Goal: Task Accomplishment & Management: Complete application form

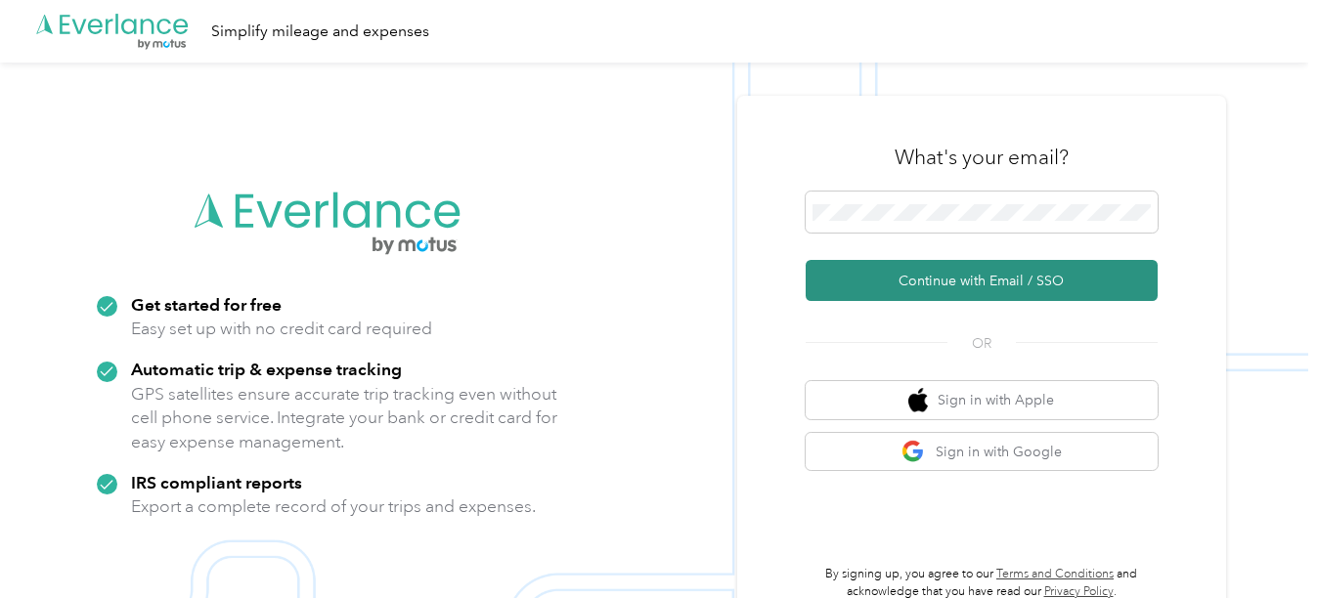
click at [900, 277] on button "Continue with Email / SSO" at bounding box center [982, 280] width 352 height 41
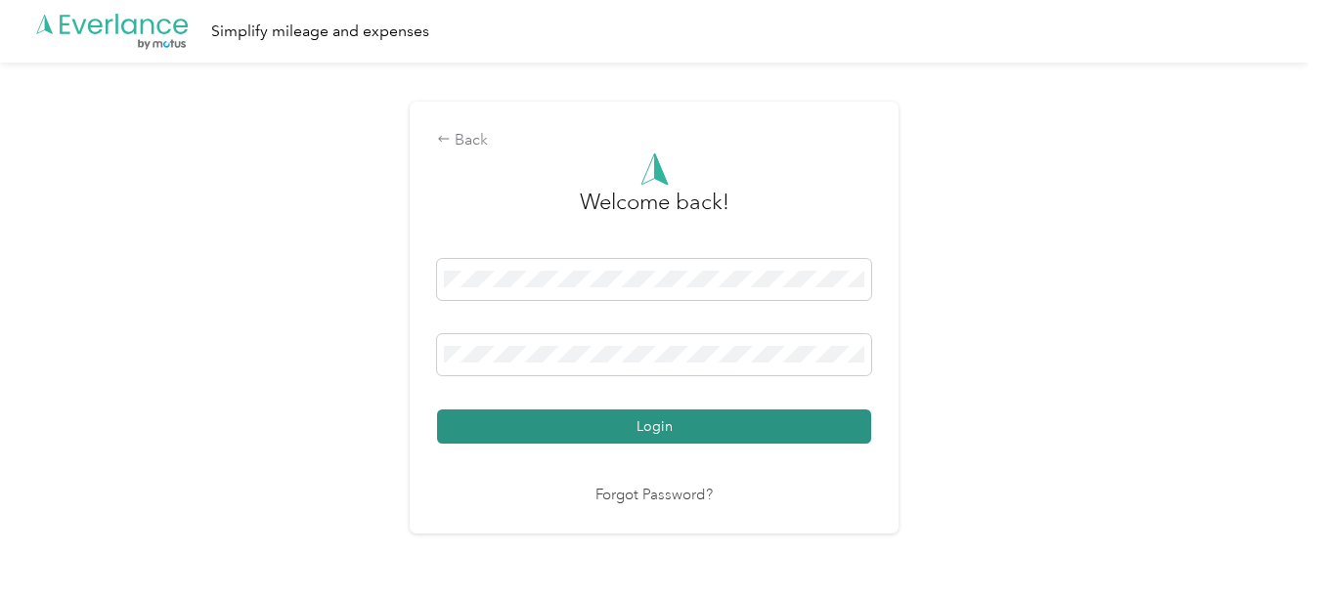
click at [652, 415] on button "Login" at bounding box center [654, 427] width 434 height 34
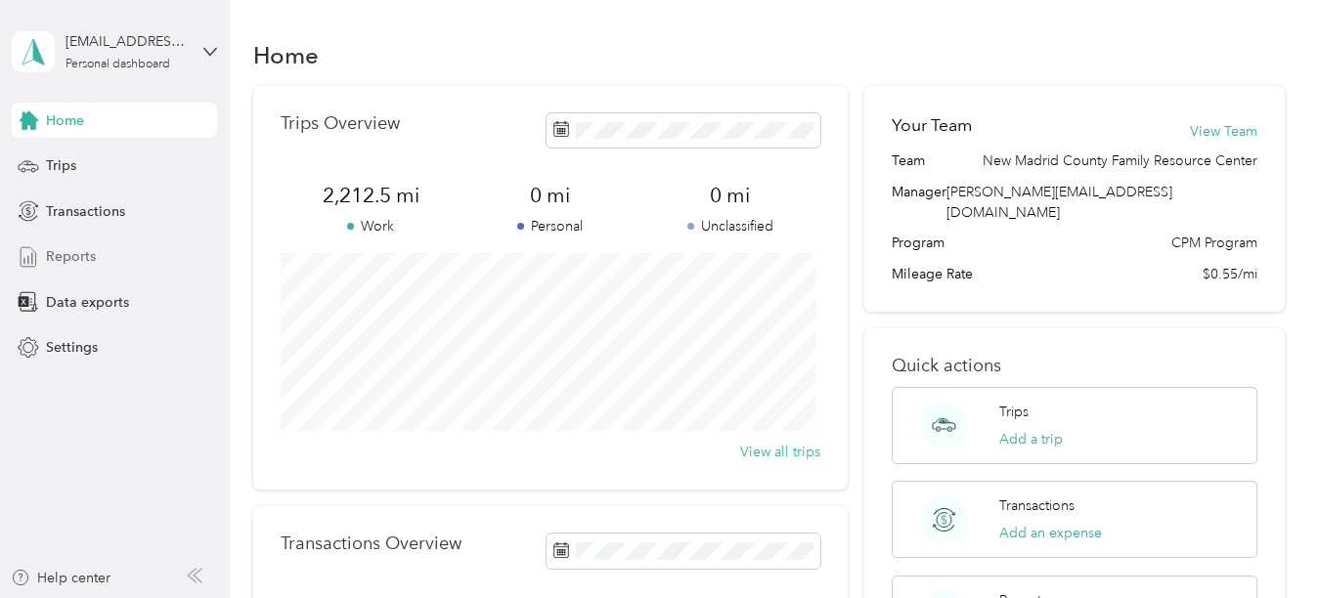
click at [41, 256] on div "Reports" at bounding box center [114, 257] width 205 height 35
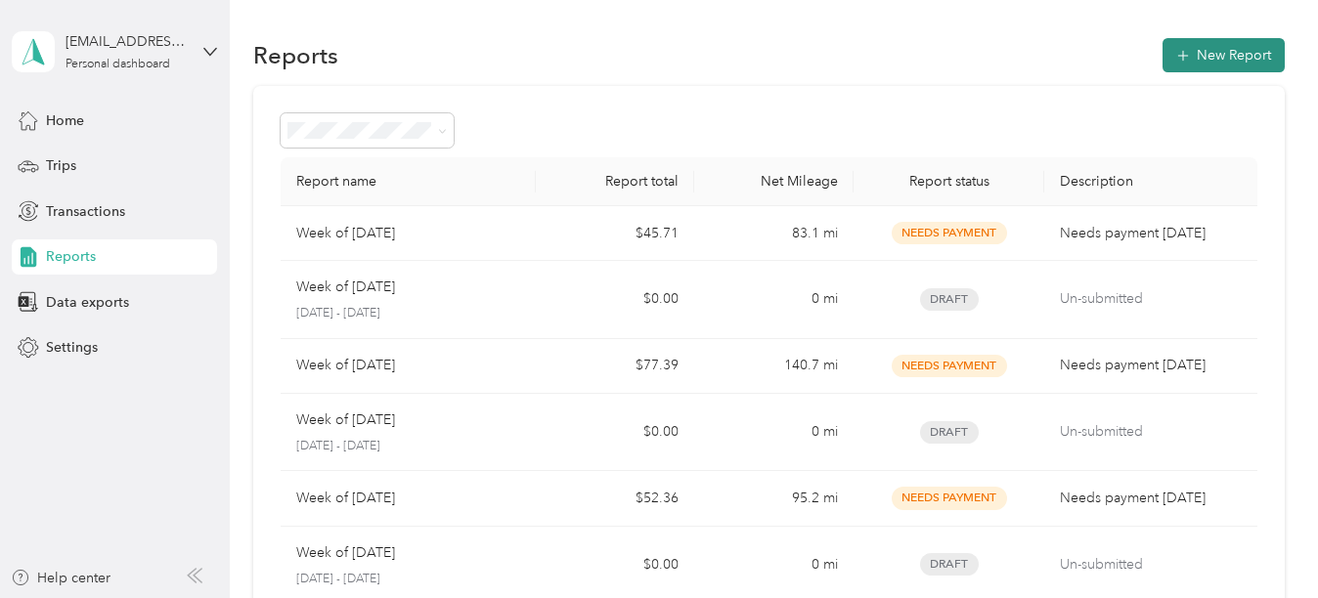
click at [1186, 55] on icon "button" at bounding box center [1183, 56] width 20 height 20
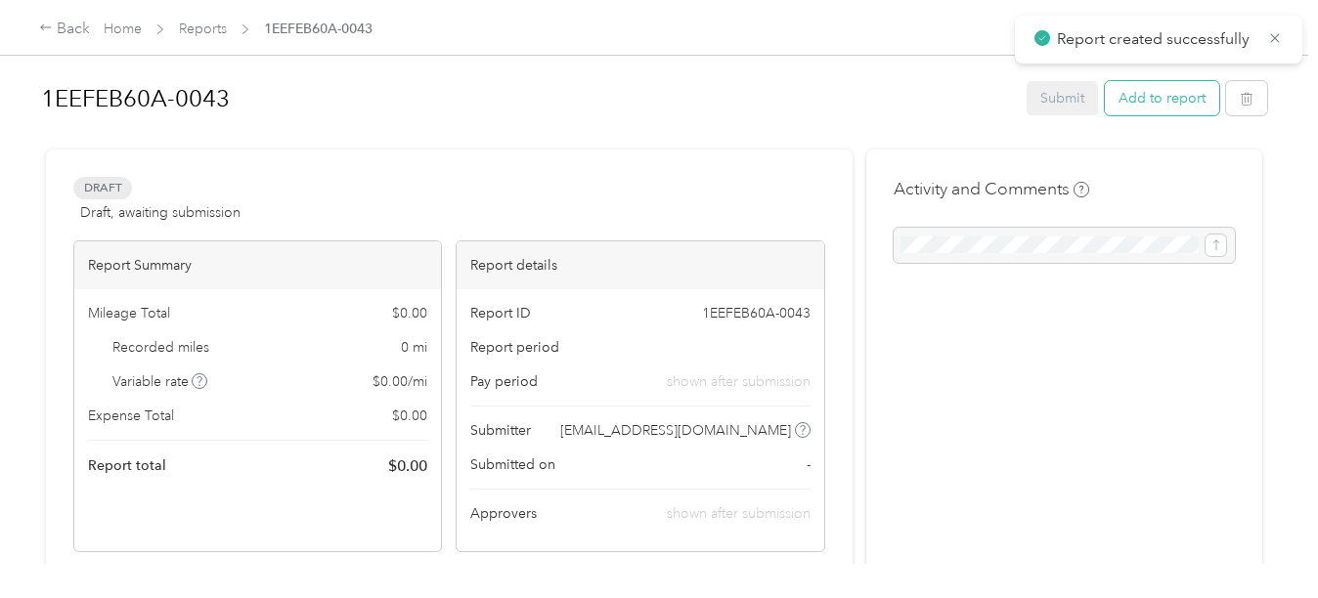
click at [1148, 101] on button "Add to report" at bounding box center [1162, 98] width 114 height 34
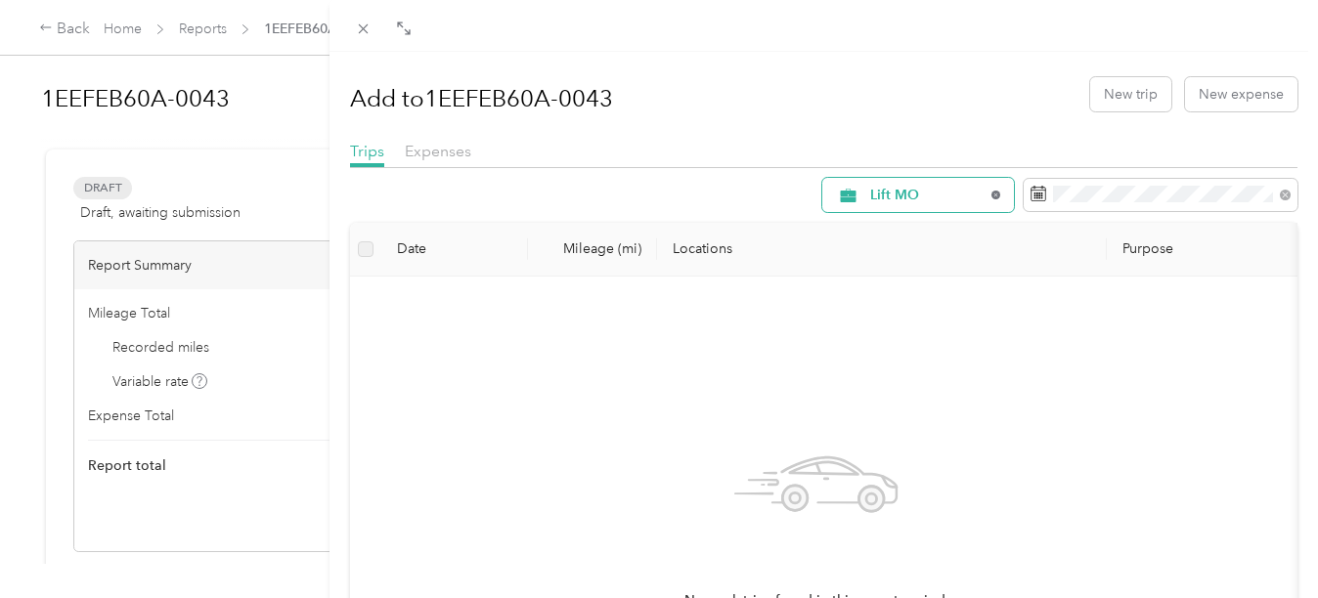
click at [991, 194] on icon at bounding box center [995, 195] width 8 height 8
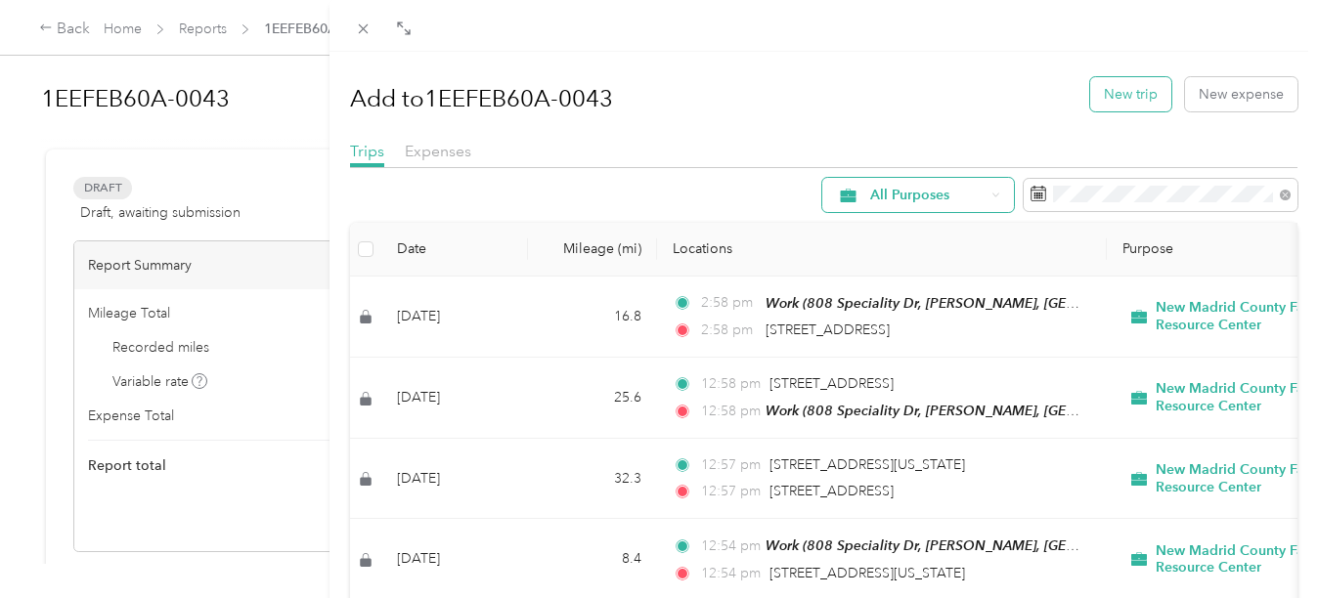
click at [1119, 81] on button "New trip" at bounding box center [1130, 94] width 81 height 34
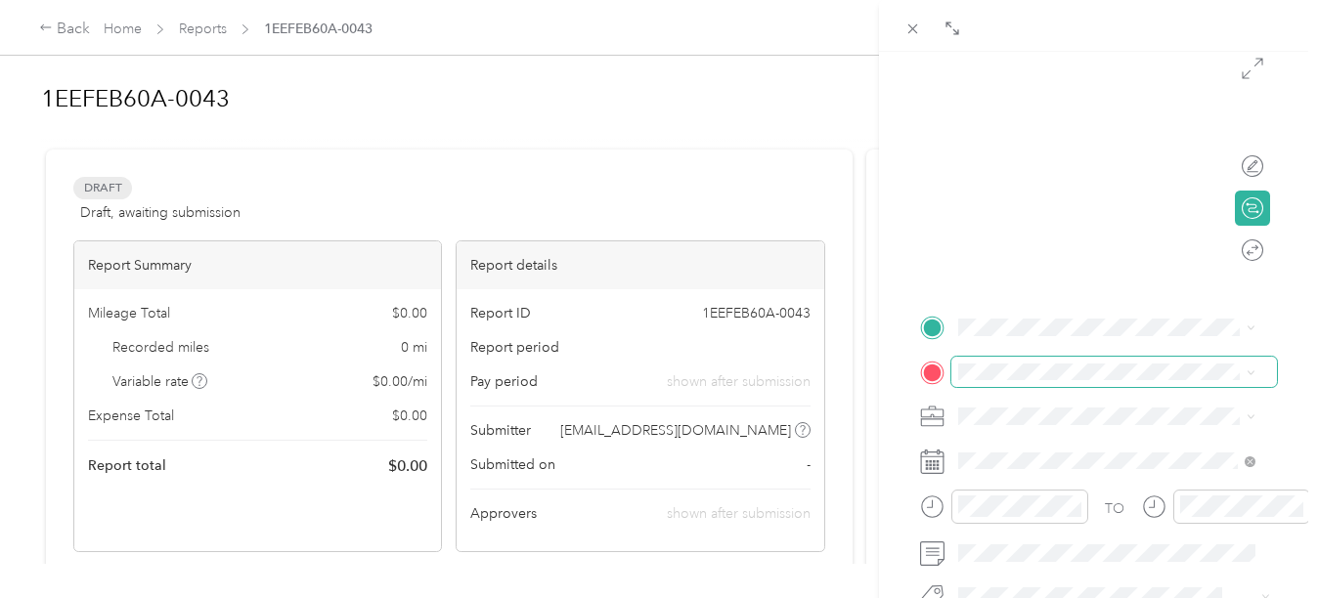
scroll to position [196, 0]
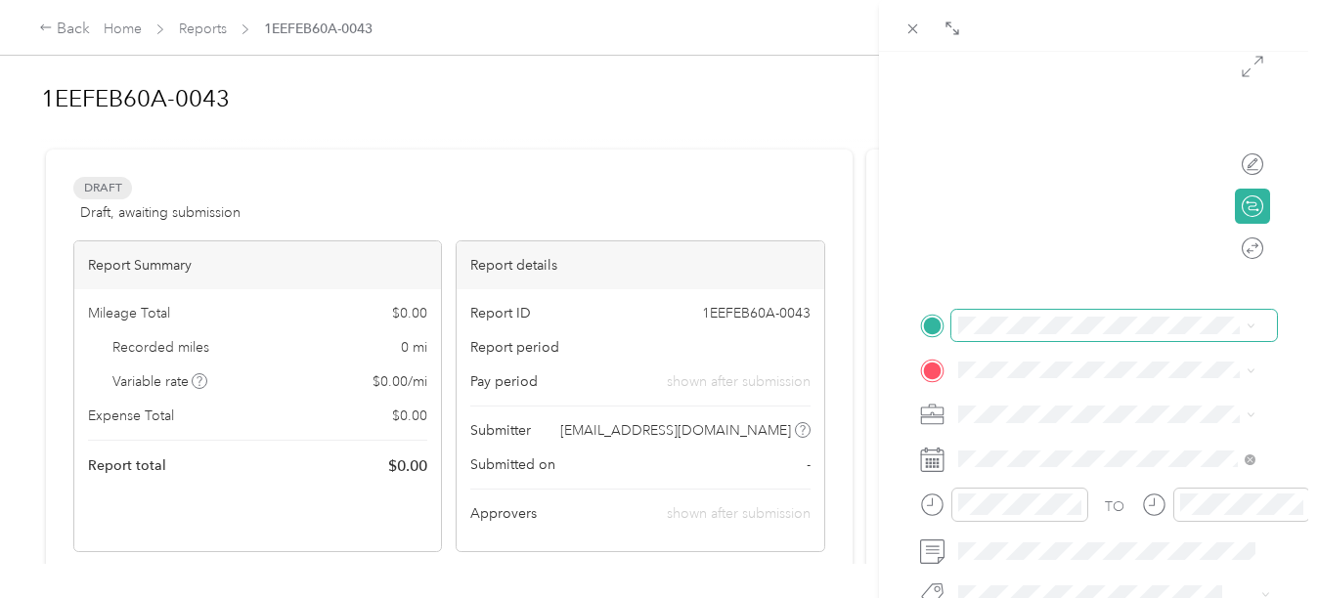
click at [998, 316] on span at bounding box center [1114, 325] width 326 height 31
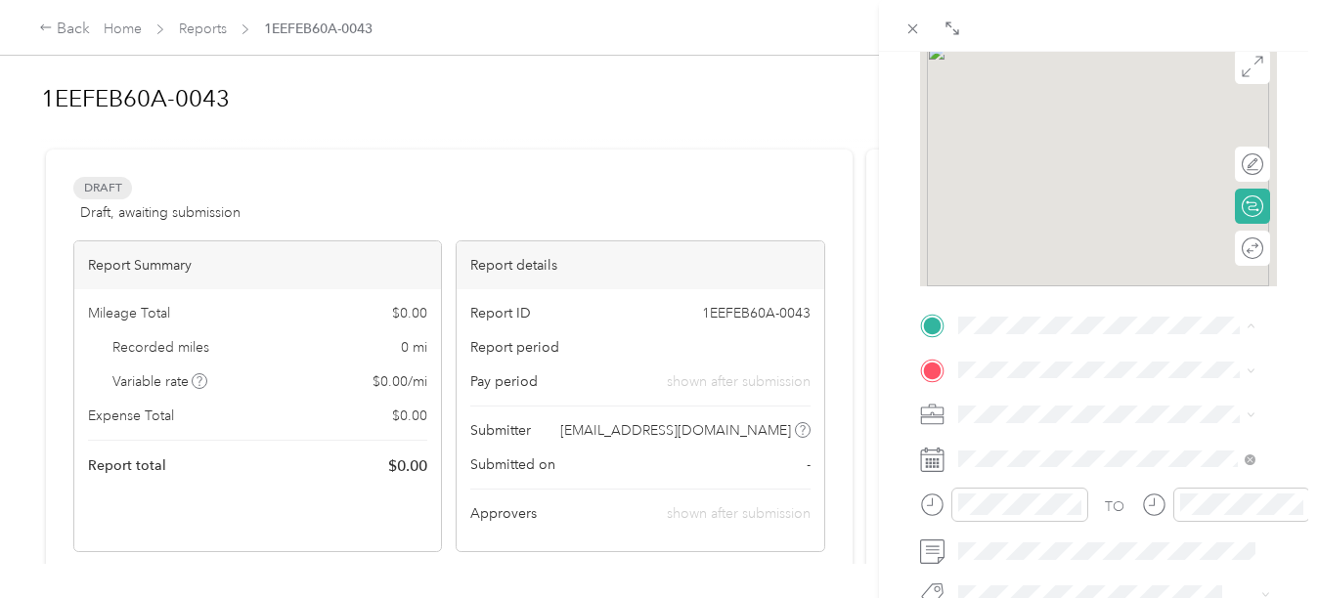
click at [1086, 118] on span "808 Speciality Dr, [PERSON_NAME], [GEOGRAPHIC_DATA], [GEOGRAPHIC_DATA] , 63841,…" at bounding box center [1106, 168] width 224 height 119
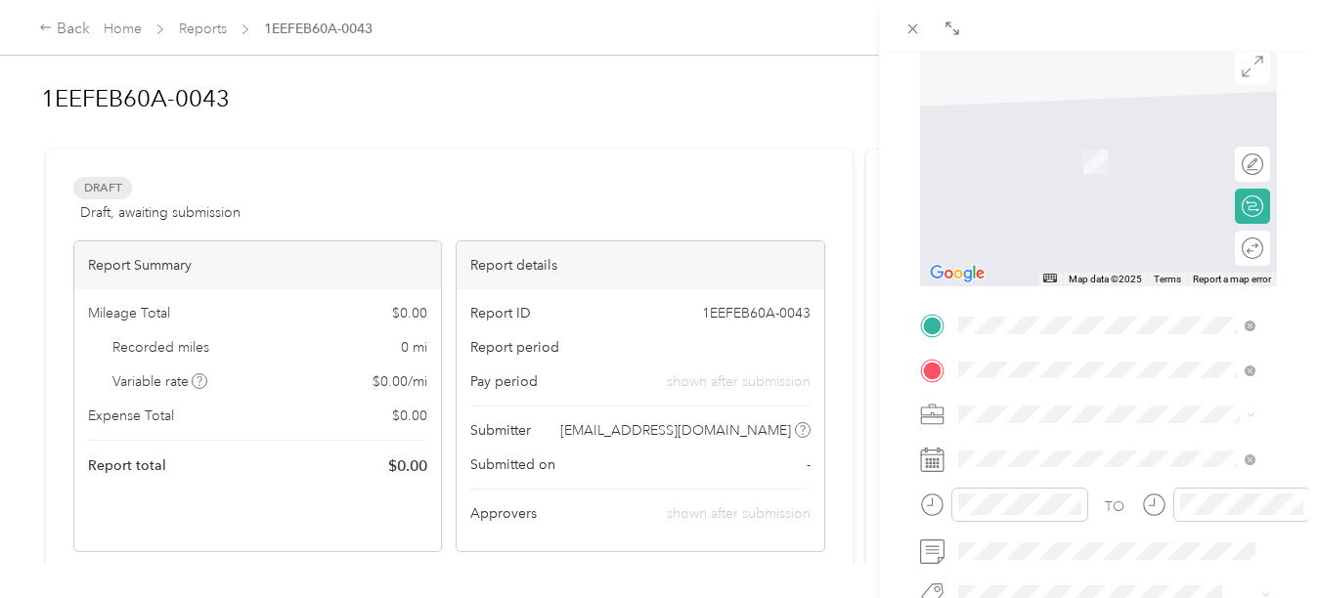
click at [1086, 141] on span "[STREET_ADDRESS][US_STATE][US_STATE]" at bounding box center [1121, 140] width 254 height 34
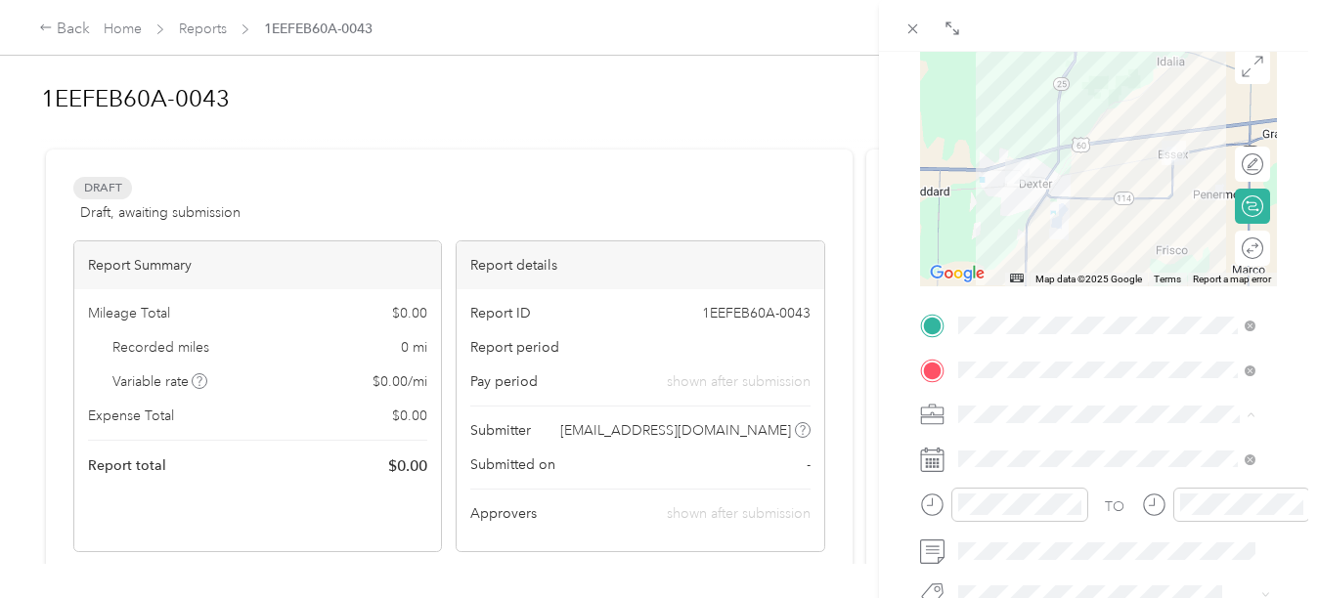
click at [1011, 482] on span "New Madrid County Family Resource Center" at bounding box center [1102, 483] width 275 height 17
click at [1240, 257] on div "Round trip" at bounding box center [1236, 248] width 53 height 21
click at [1227, 248] on div at bounding box center [1242, 248] width 41 height 21
click at [1150, 203] on div at bounding box center [1098, 164] width 357 height 244
click at [1240, 248] on div "Round trip" at bounding box center [1219, 248] width 89 height 21
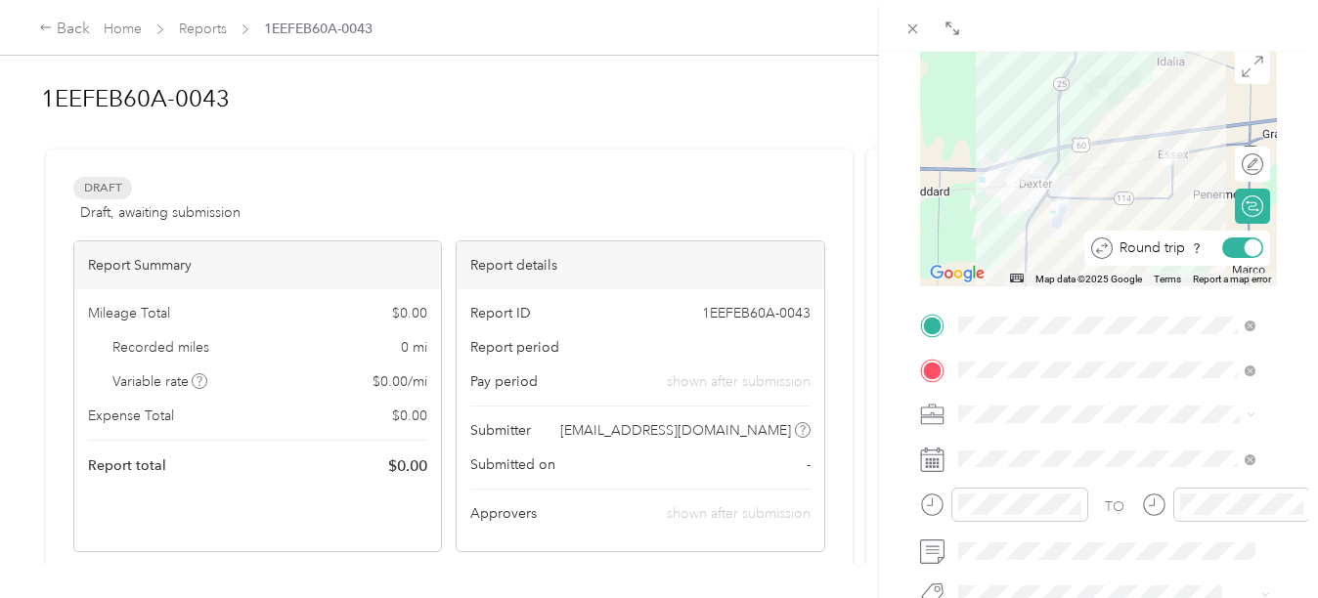
click at [1245, 248] on div at bounding box center [1254, 249] width 18 height 18
click at [1138, 203] on div at bounding box center [1098, 164] width 357 height 244
click at [1136, 202] on div at bounding box center [1098, 164] width 357 height 244
click at [1050, 165] on div at bounding box center [1098, 164] width 357 height 244
click at [1051, 213] on div at bounding box center [1098, 164] width 357 height 244
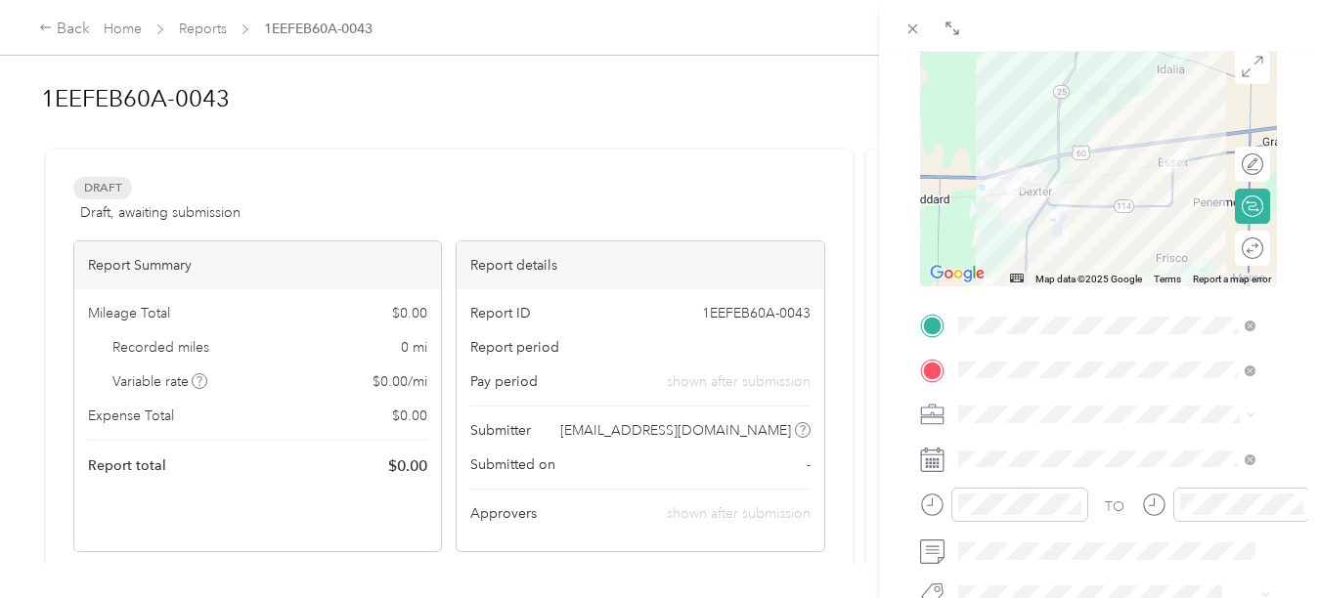
click at [1048, 206] on div at bounding box center [1098, 164] width 357 height 244
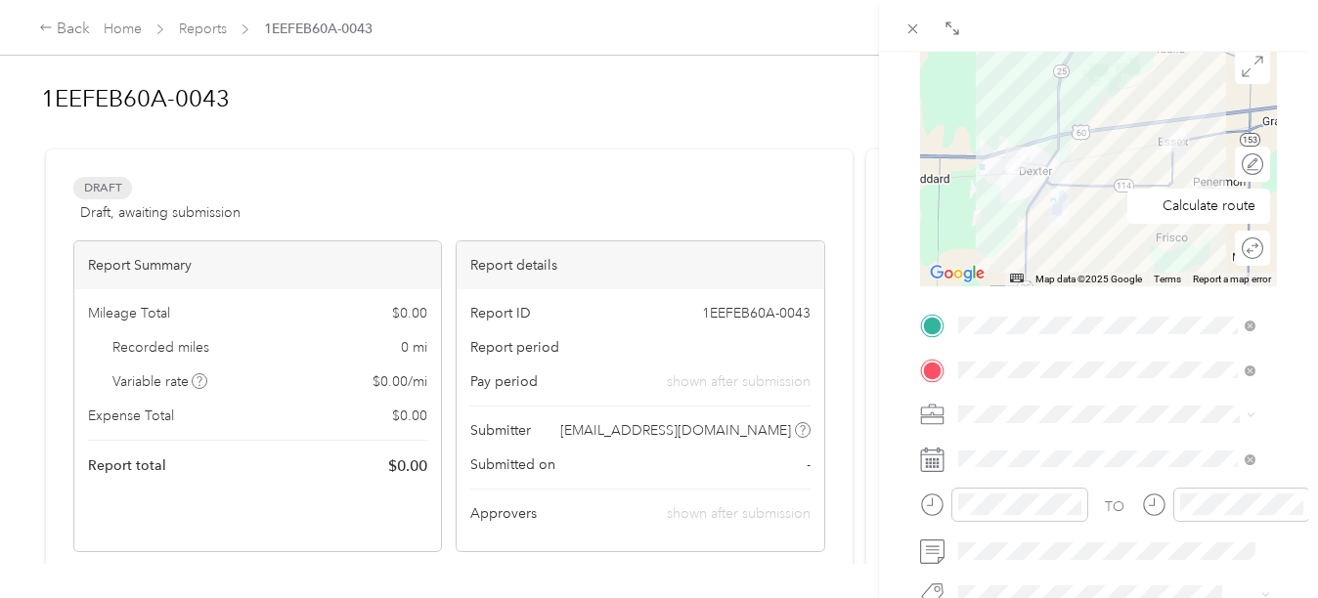
click at [1240, 244] on div "Round trip" at bounding box center [1252, 248] width 35 height 35
click at [1233, 244] on div at bounding box center [1242, 248] width 41 height 21
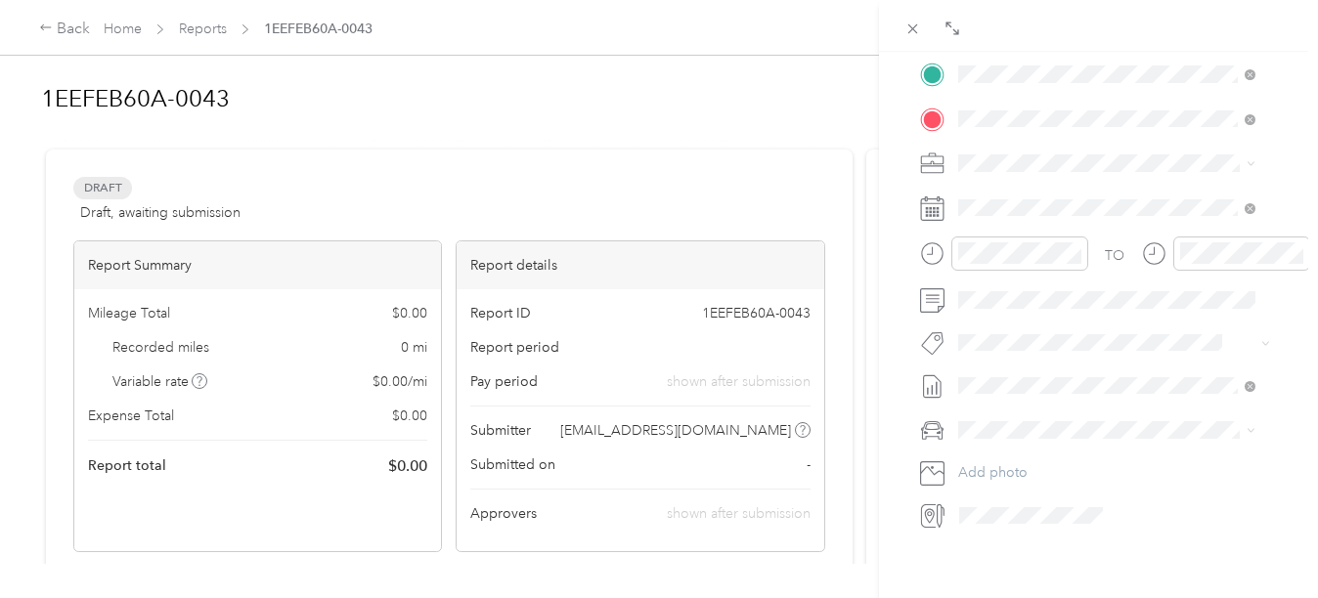
scroll to position [489, 0]
click at [990, 553] on div "BACK New Trip Save This trip cannot be edited because it is either under review…" at bounding box center [1098, 351] width 439 height 598
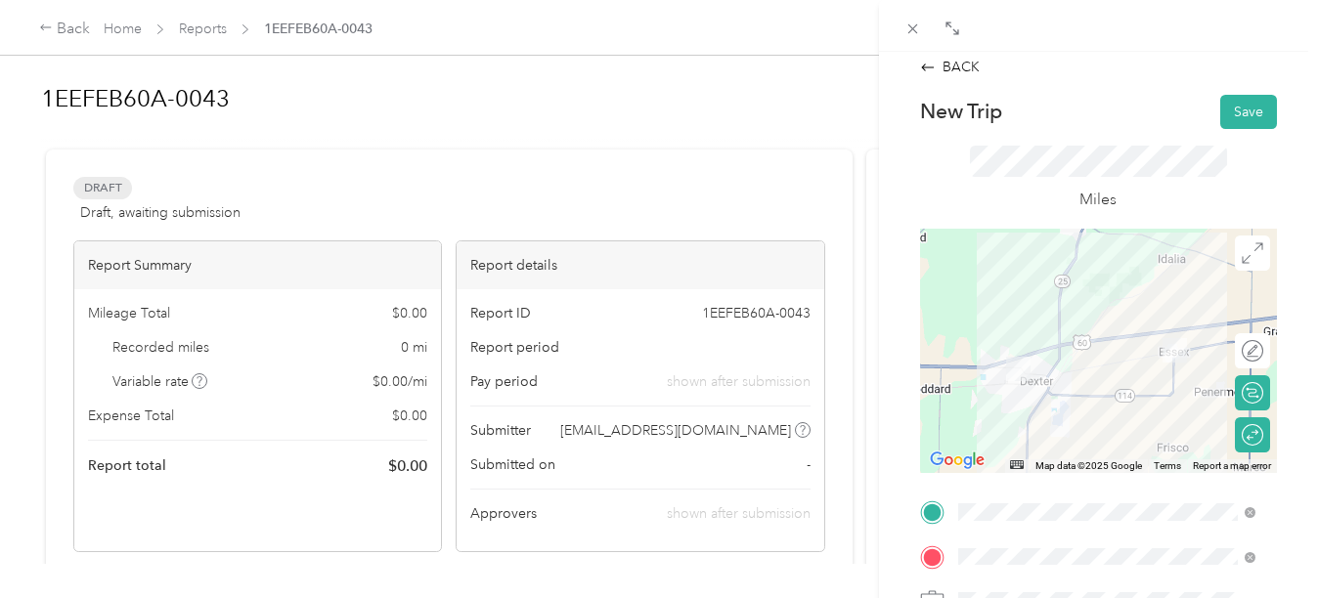
scroll to position [0, 0]
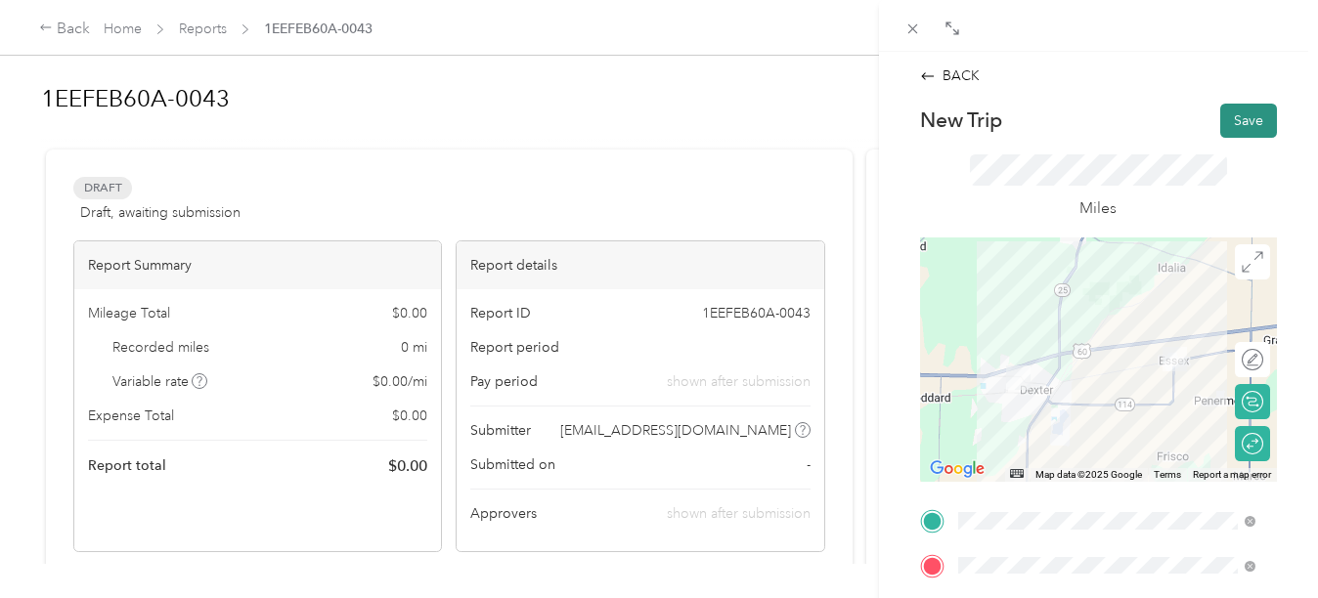
click at [1244, 114] on button "Save" at bounding box center [1248, 121] width 57 height 34
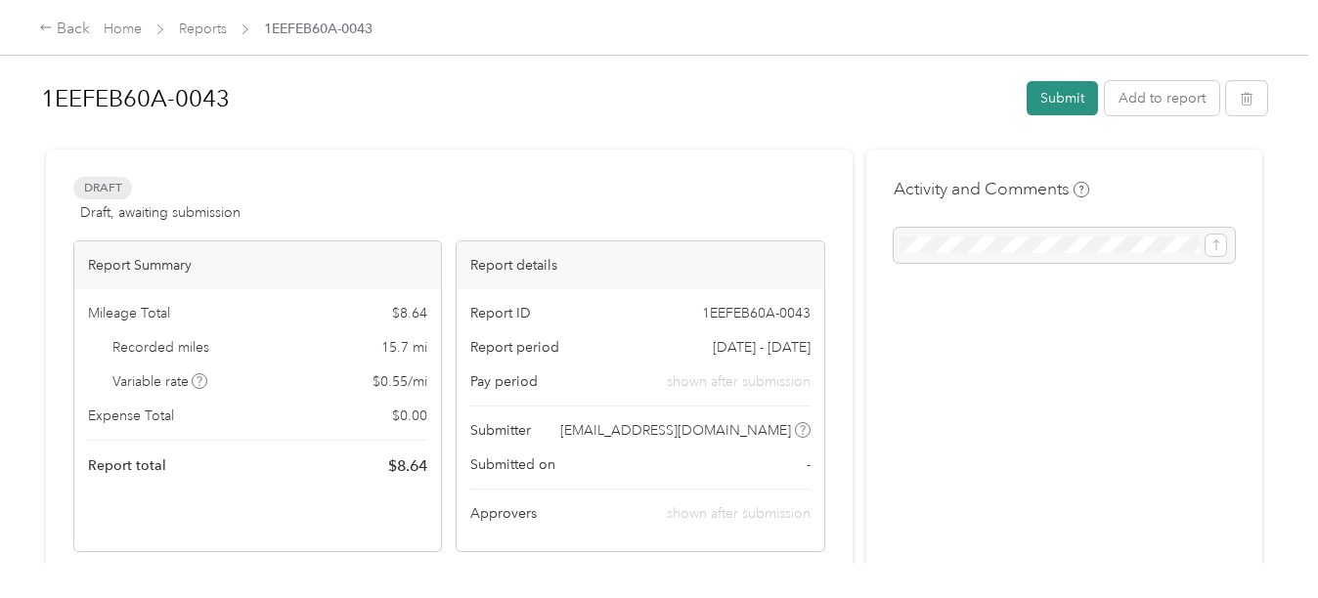
click at [1065, 98] on button "Submit" at bounding box center [1062, 98] width 71 height 34
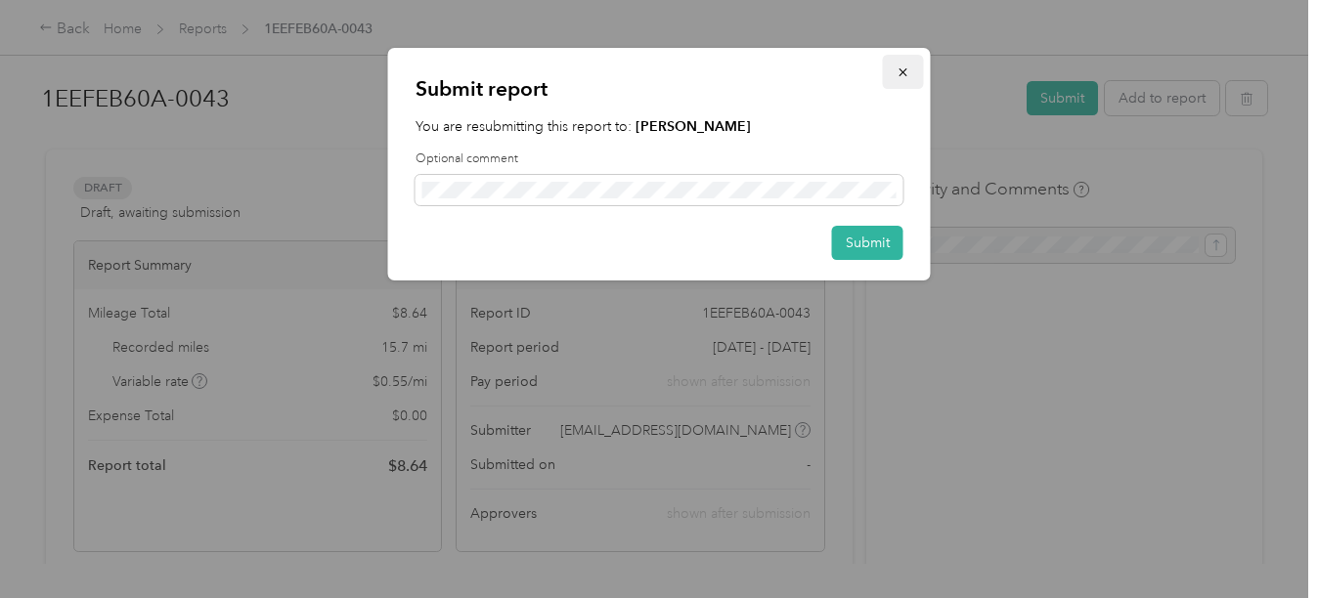
click at [908, 78] on icon "button" at bounding box center [904, 73] width 14 height 14
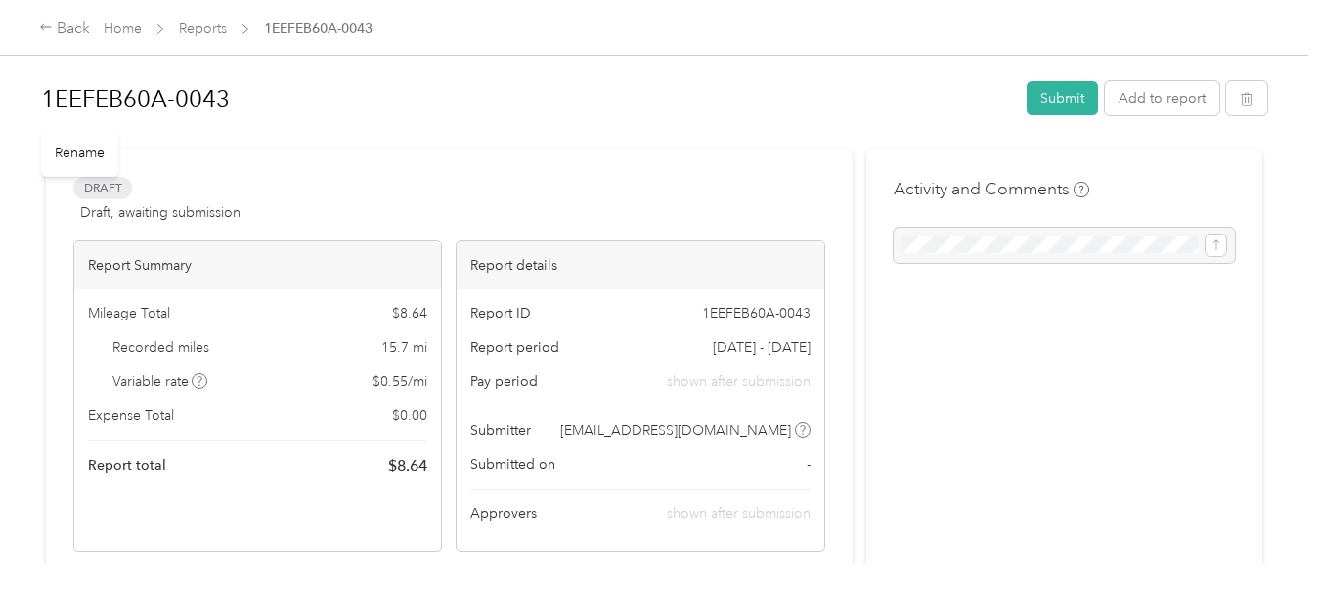
click at [221, 99] on h1 "1EEFEB60A-0043" at bounding box center [527, 98] width 972 height 47
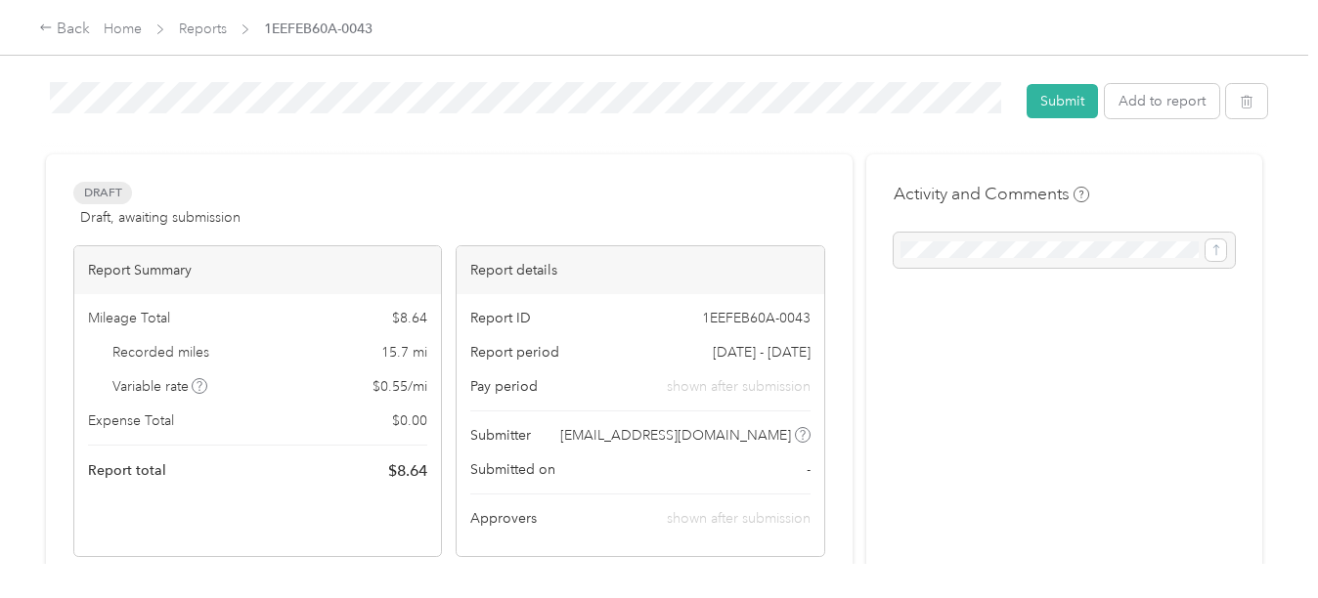
click at [0, 105] on html "Back Home Reports 1EEFEB60A-0043 1EEFEB60A-0043 Submit Add to report Draft Draf…" at bounding box center [654, 299] width 1308 height 598
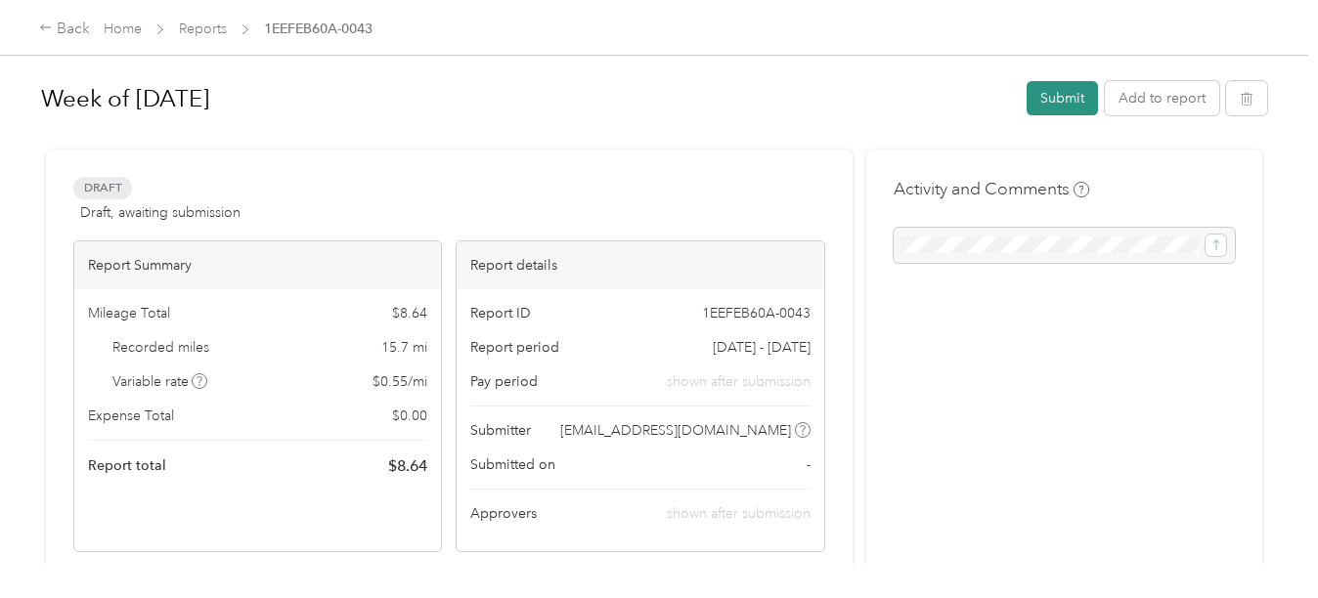
click at [1073, 100] on button "Submit" at bounding box center [1062, 98] width 71 height 34
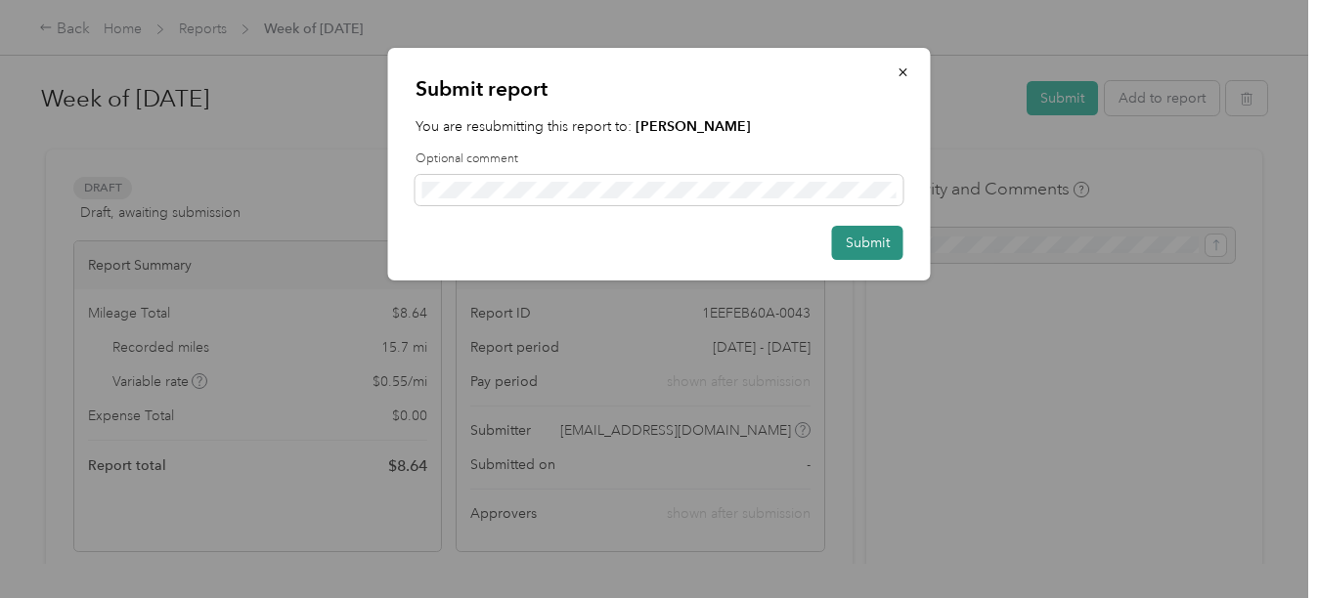
click at [859, 246] on button "Submit" at bounding box center [867, 243] width 71 height 34
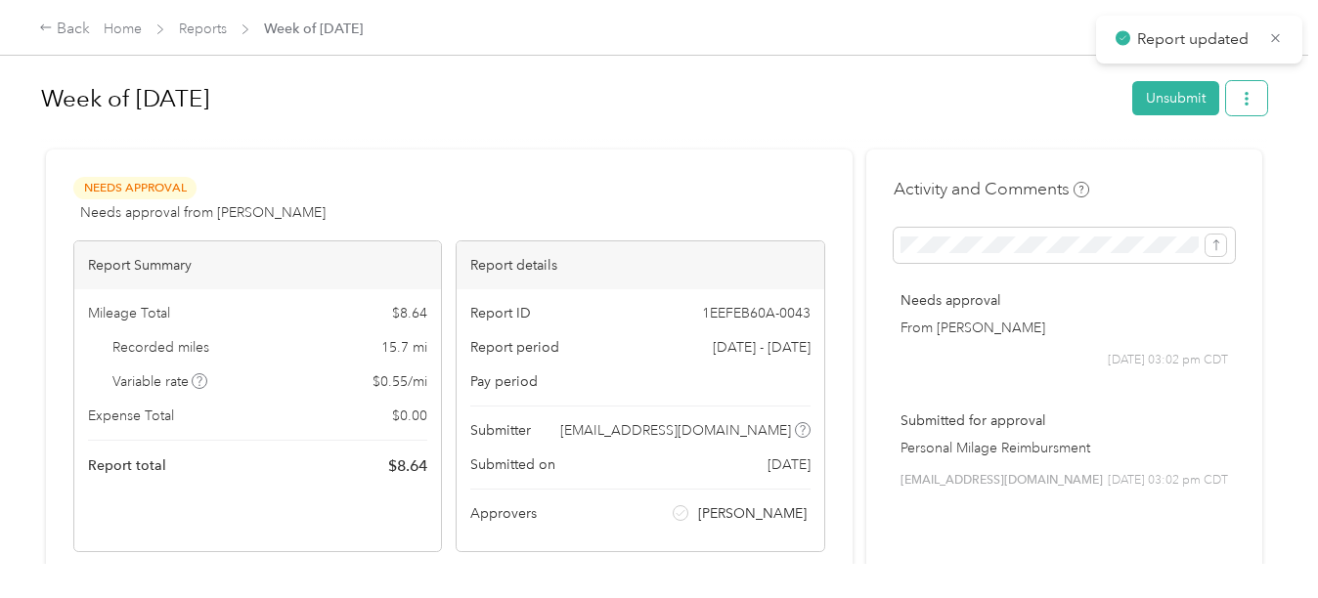
click at [1240, 93] on icon "button" at bounding box center [1247, 99] width 14 height 14
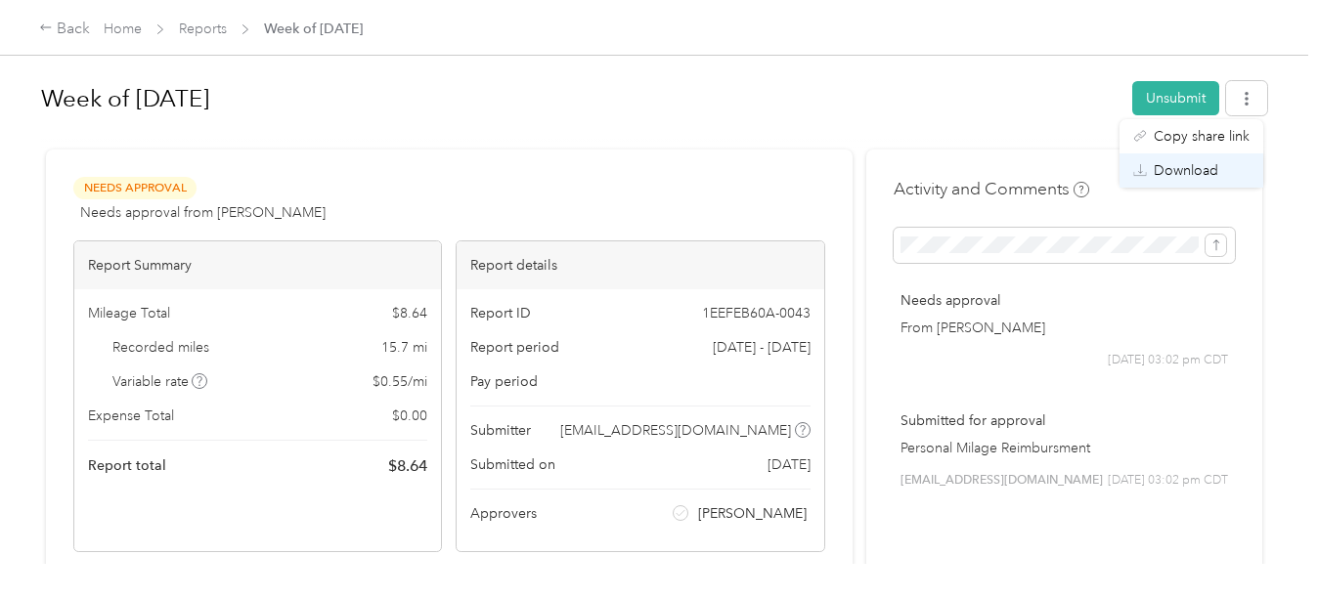
click at [1184, 172] on span "Download" at bounding box center [1186, 170] width 65 height 21
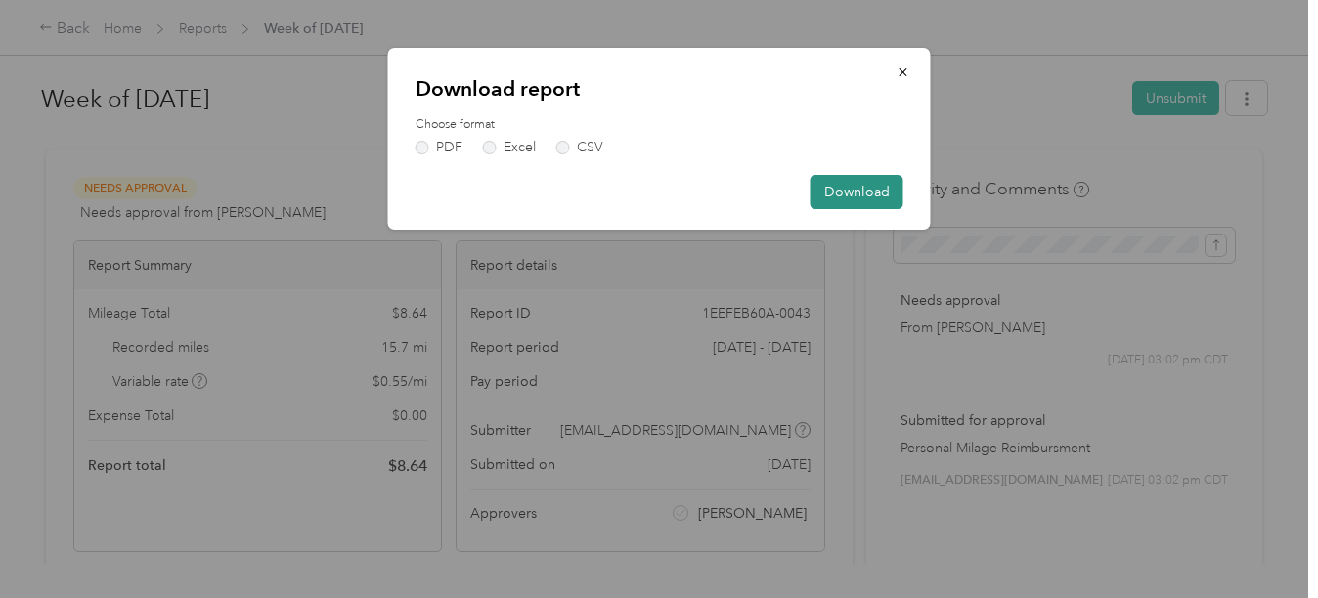
click at [840, 189] on button "Download" at bounding box center [856, 192] width 93 height 34
